Goal: Task Accomplishment & Management: Manage account settings

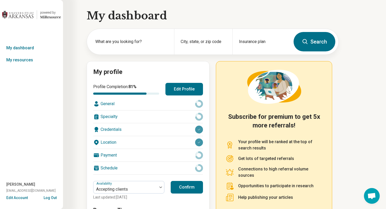
click at [190, 92] on button "Edit Profile" at bounding box center [184, 89] width 38 height 13
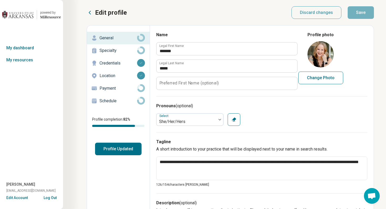
click at [123, 63] on p "Credentials" at bounding box center [118, 63] width 38 height 6
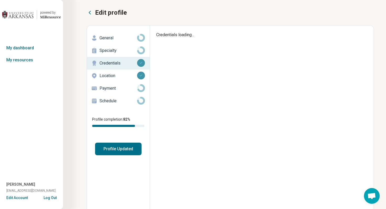
type textarea "*"
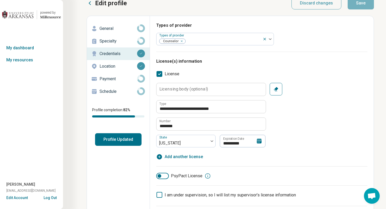
scroll to position [12, 0]
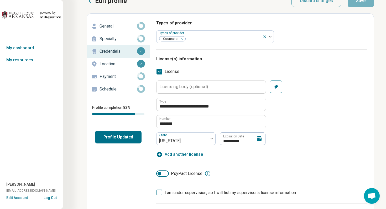
click at [51, 199] on button "Log Out" at bounding box center [50, 197] width 13 height 4
